Goal: Information Seeking & Learning: Find contact information

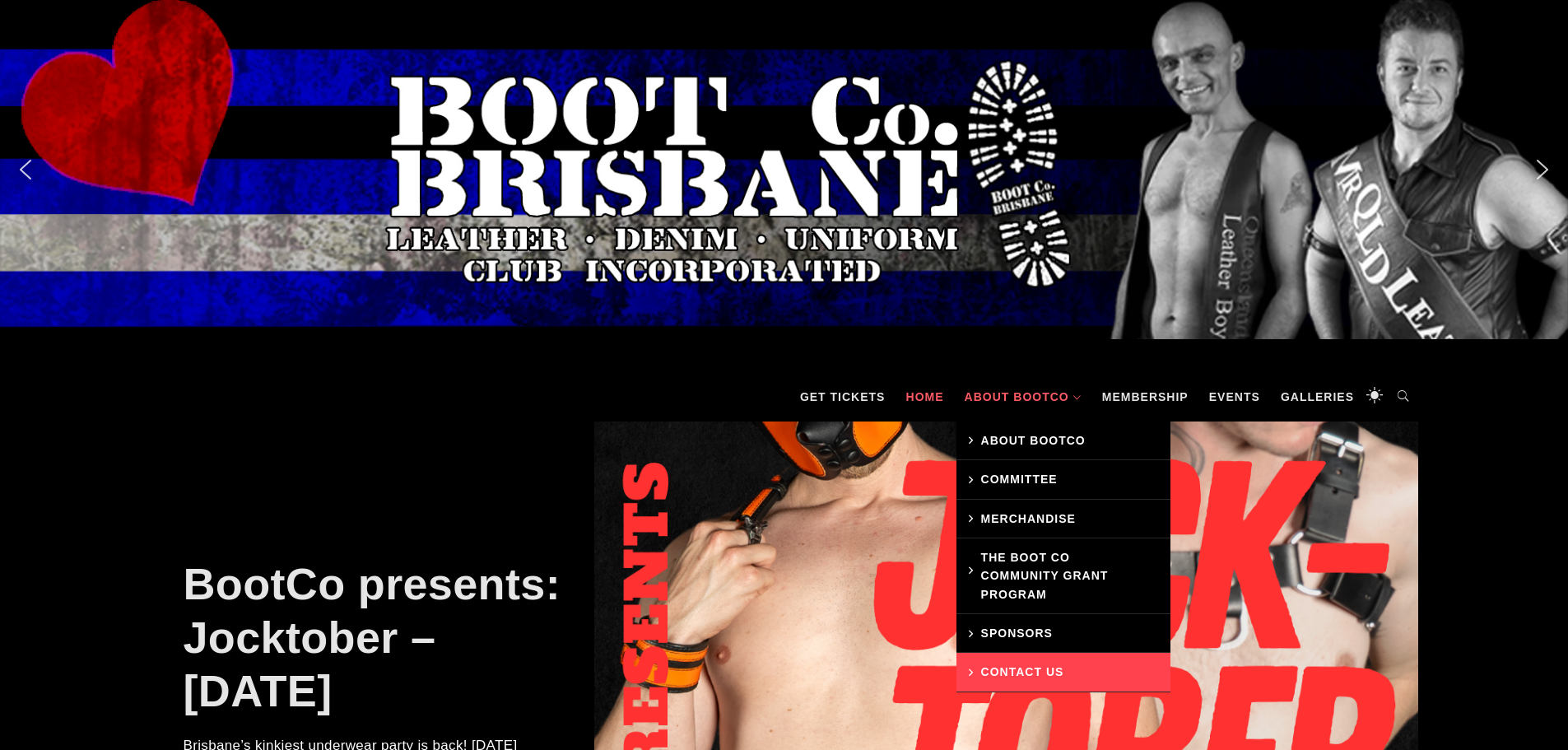
click at [1037, 671] on link "Contact Us" at bounding box center [1063, 672] width 214 height 39
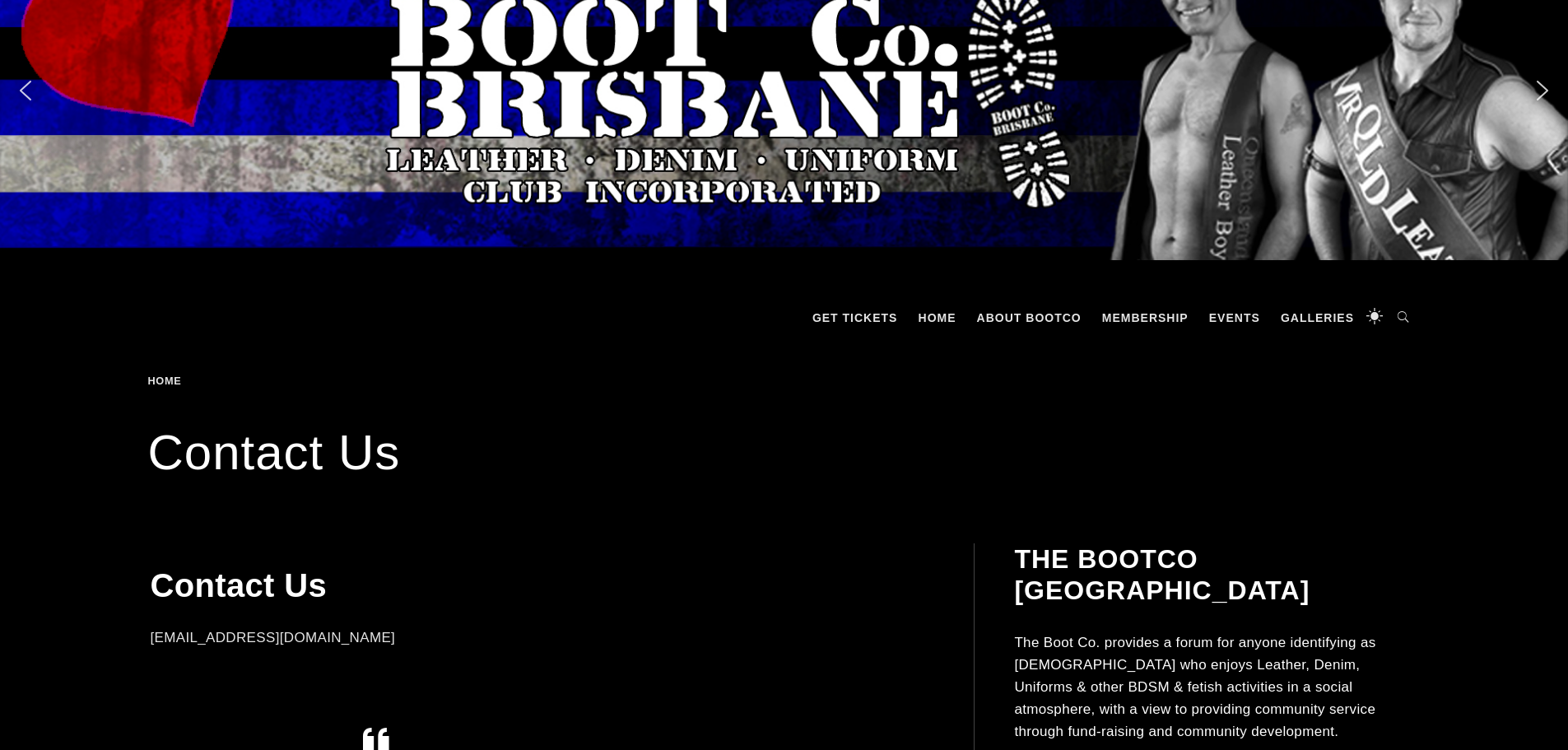
scroll to position [165, 0]
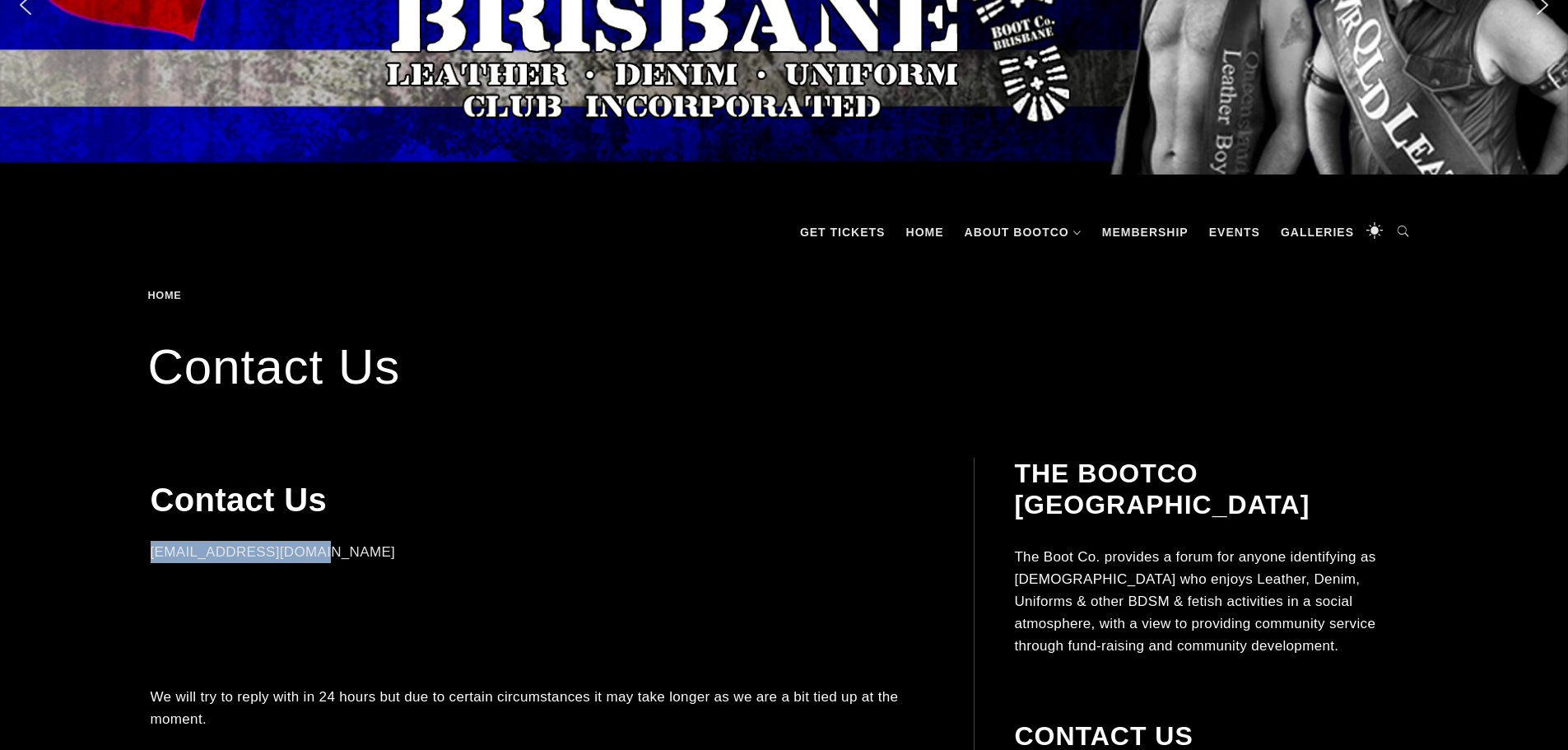
drag, startPoint x: 344, startPoint y: 563, endPoint x: 147, endPoint y: 563, distance: 197.0
copy link "[EMAIL_ADDRESS][DOMAIN_NAME]"
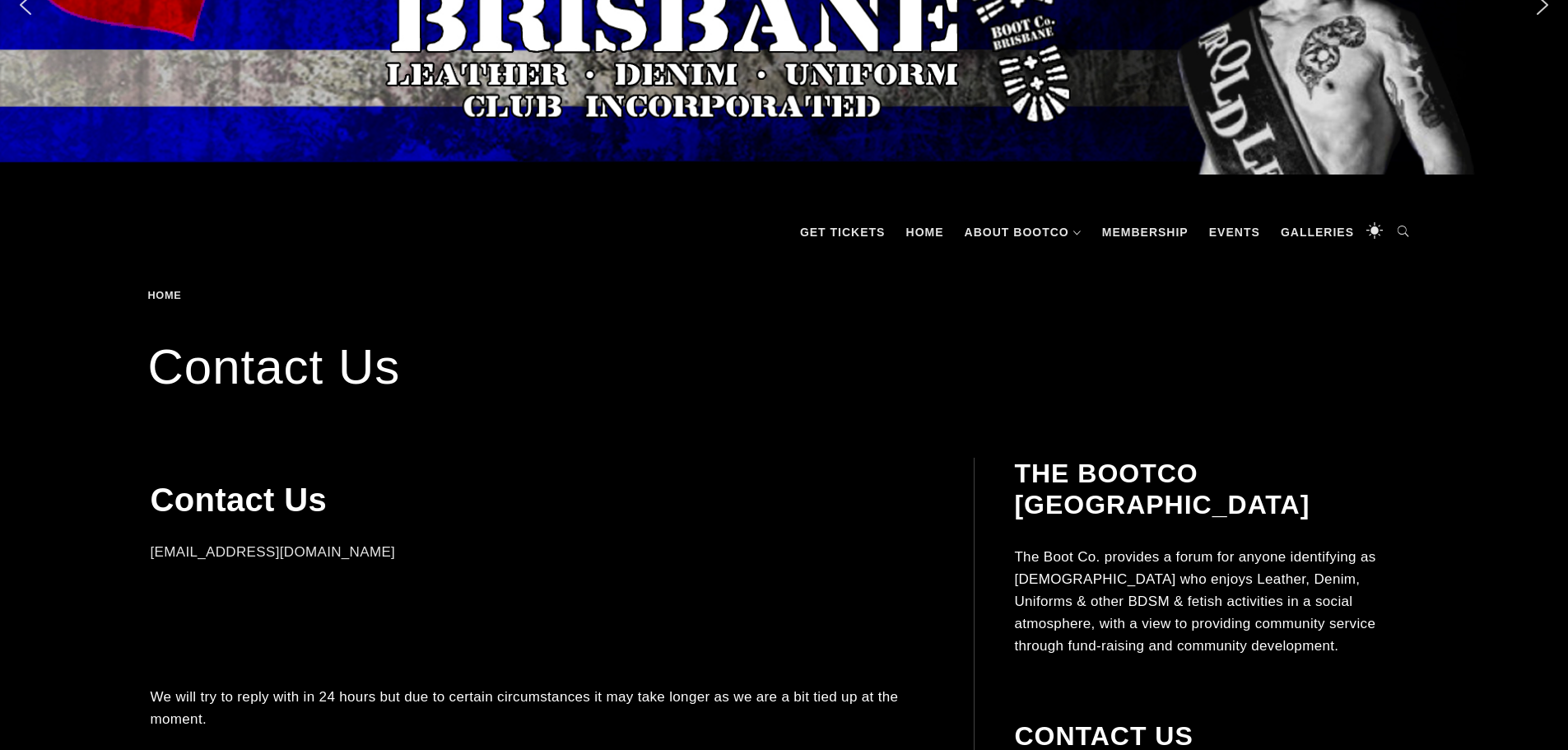
click at [579, 508] on h1 "Contact Us" at bounding box center [542, 499] width 783 height 39
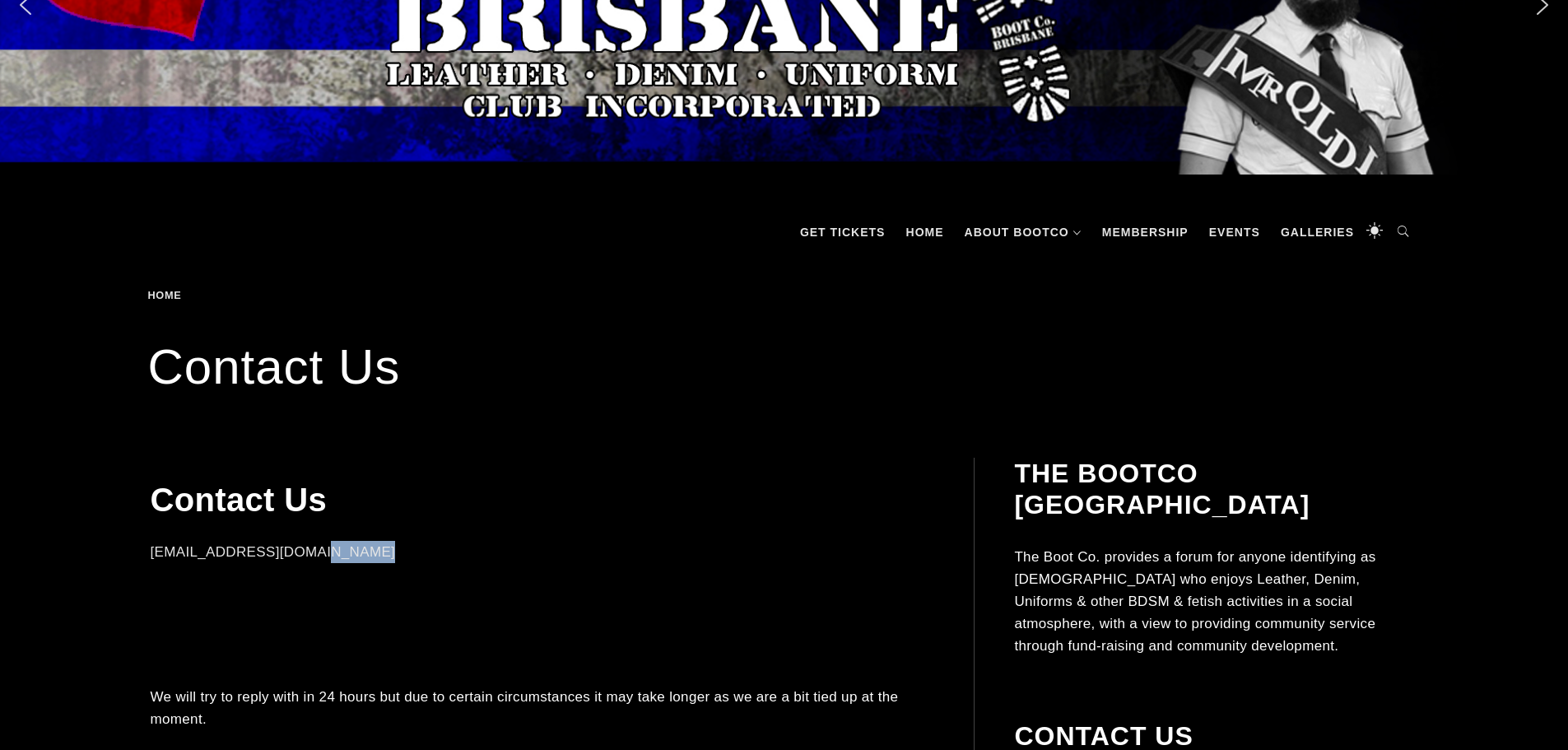
drag, startPoint x: 323, startPoint y: 545, endPoint x: 148, endPoint y: 564, distance: 176.0
click at [376, 555] on p "[EMAIL_ADDRESS][DOMAIN_NAME]" at bounding box center [542, 552] width 783 height 22
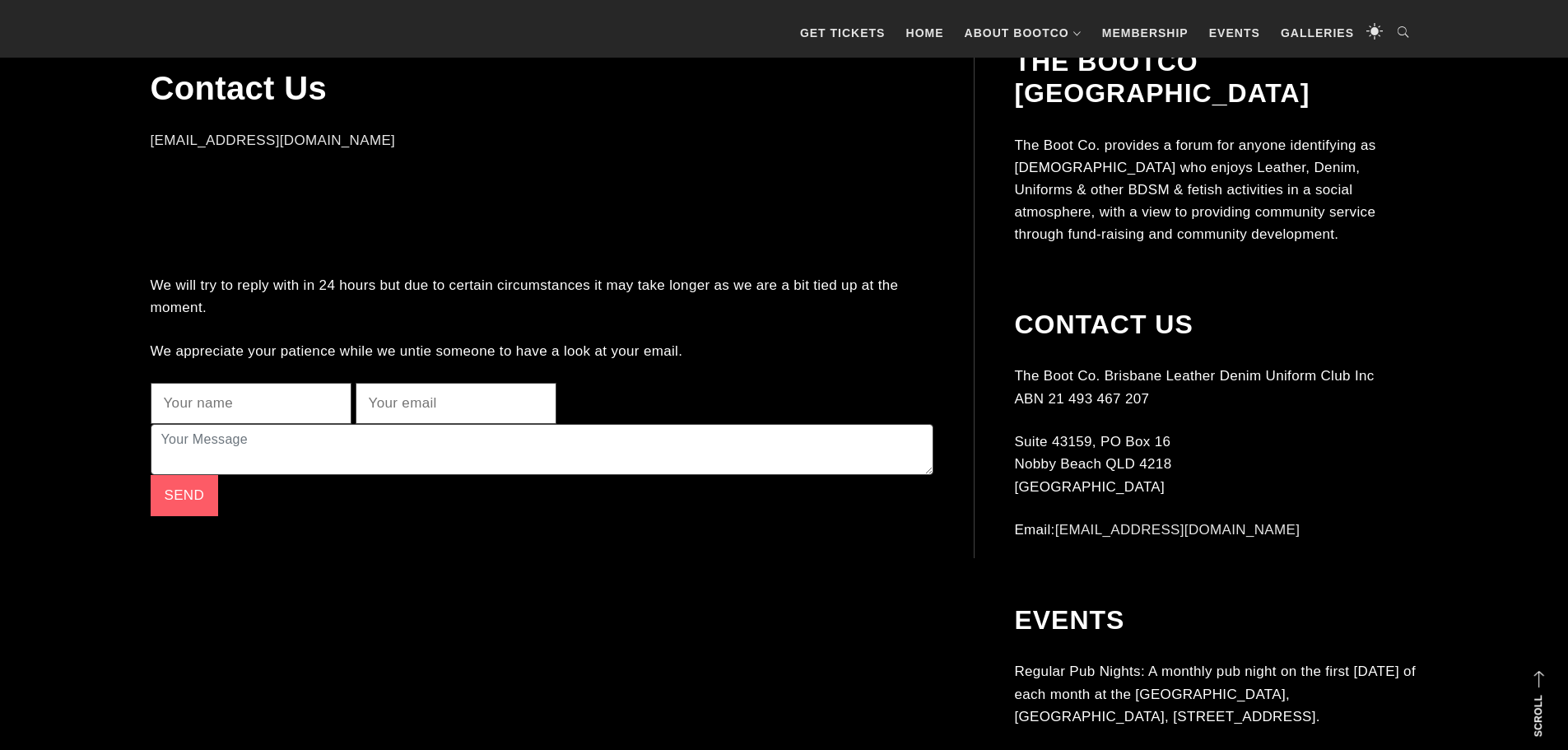
scroll to position [412, 0]
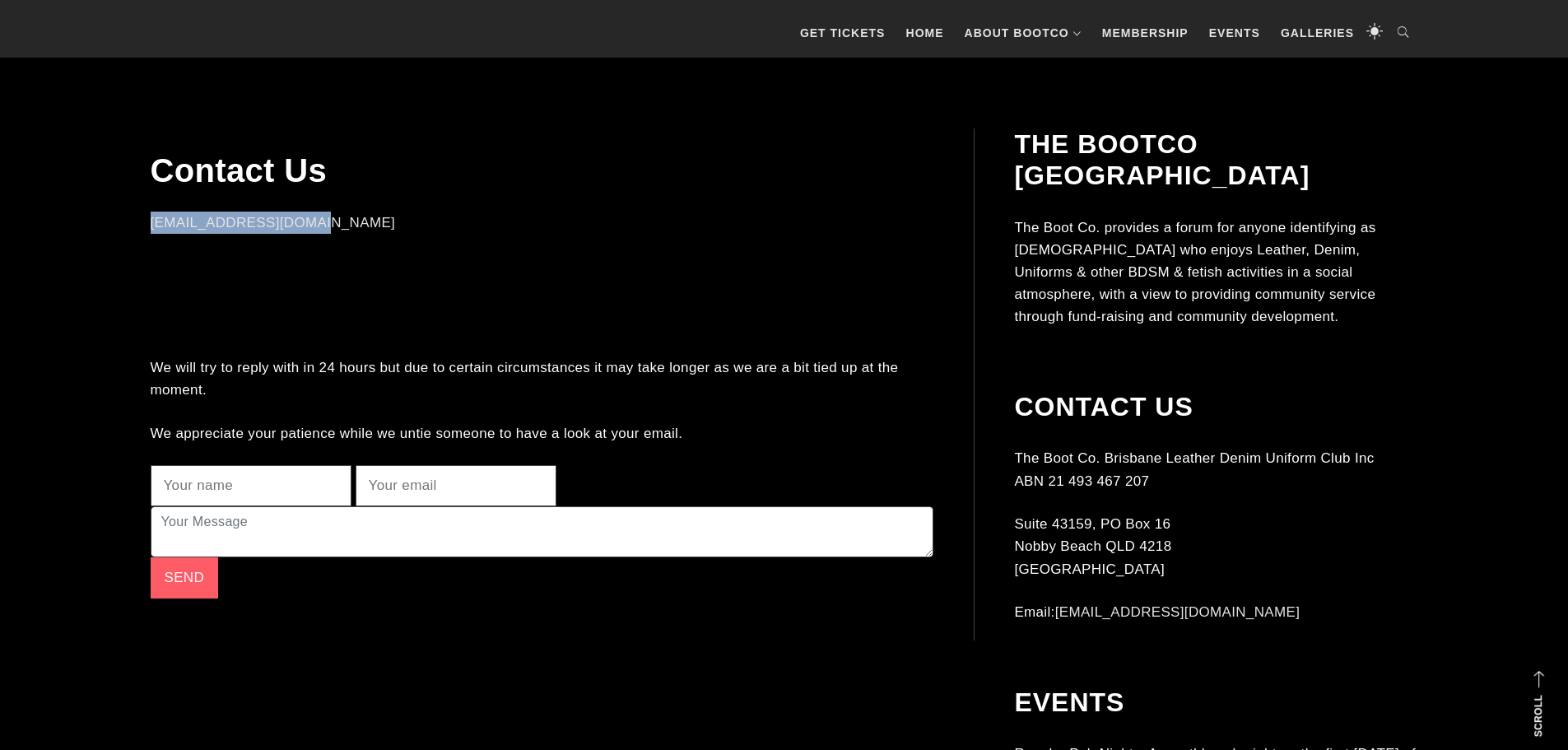
drag, startPoint x: 328, startPoint y: 227, endPoint x: 144, endPoint y: 228, distance: 184.0
click at [144, 228] on div "Contact Us contact@bootco.com.au We will try to reply with in 24 hours but due …" at bounding box center [784, 545] width 1292 height 834
copy link "[EMAIL_ADDRESS][DOMAIN_NAME]"
